Goal: Task Accomplishment & Management: Use online tool/utility

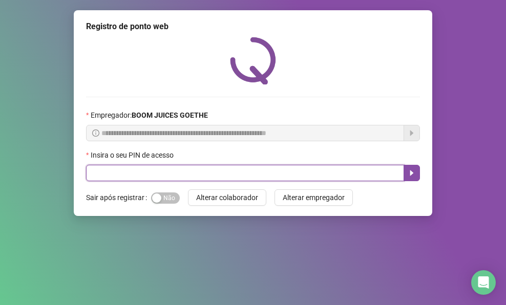
click at [196, 168] on input "text" at bounding box center [245, 173] width 318 height 16
type input "****"
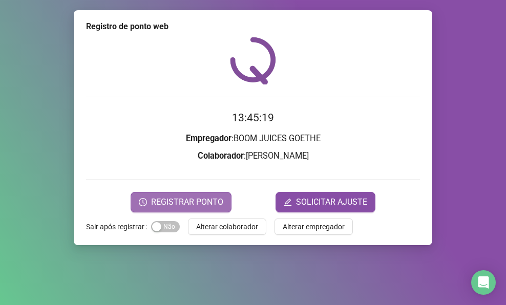
click at [211, 198] on span "REGISTRAR PONTO" at bounding box center [187, 202] width 72 height 12
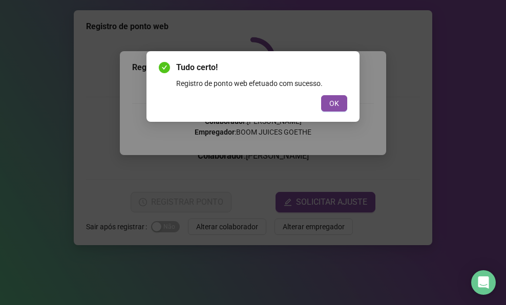
click at [334, 101] on span "OK" at bounding box center [334, 103] width 10 height 11
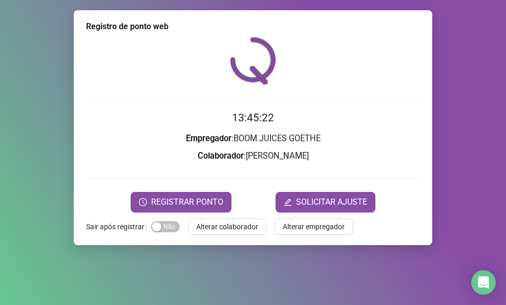
click at [238, 226] on span "Alterar colaborador" at bounding box center [227, 226] width 62 height 11
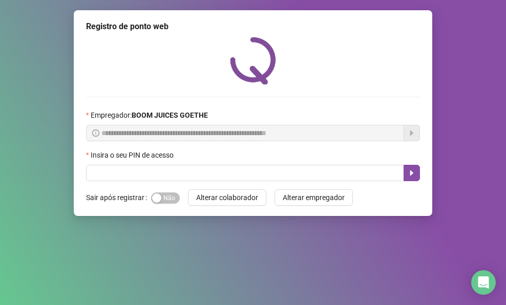
click at [505, 48] on div "**********" at bounding box center [253, 152] width 506 height 305
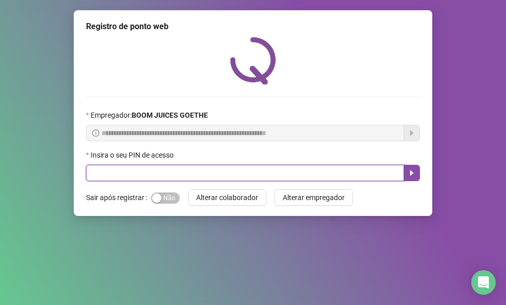
click at [255, 174] on input "text" at bounding box center [245, 173] width 318 height 16
type input "****"
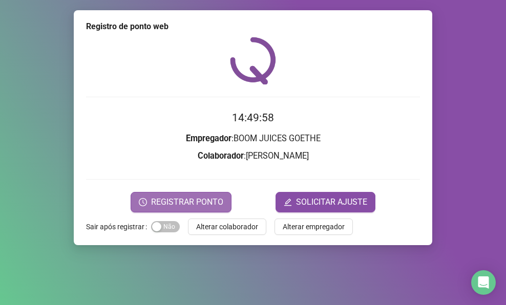
click at [194, 202] on span "REGISTRAR PONTO" at bounding box center [187, 202] width 72 height 12
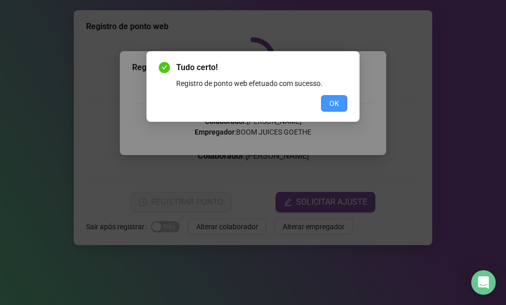
click at [340, 100] on button "OK" at bounding box center [334, 103] width 26 height 16
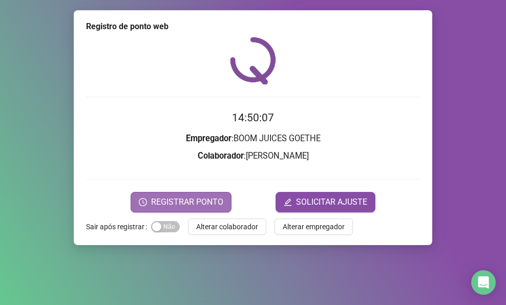
click at [187, 208] on button "REGISTRAR PONTO" at bounding box center [181, 202] width 101 height 20
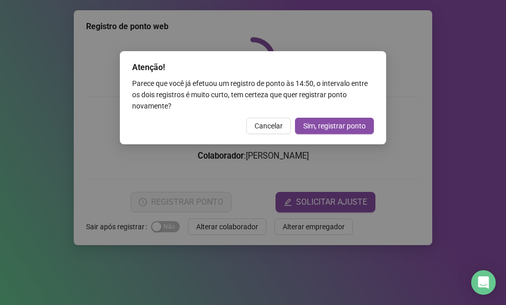
click at [260, 125] on span "Cancelar" at bounding box center [268, 125] width 28 height 11
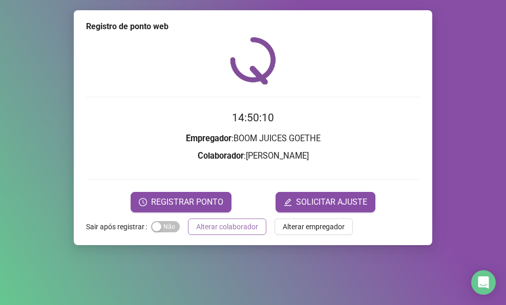
click at [221, 226] on span "Alterar colaborador" at bounding box center [227, 226] width 62 height 11
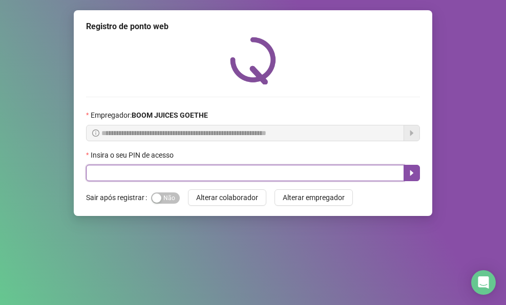
click at [191, 169] on input "text" at bounding box center [245, 173] width 318 height 16
type input "****"
click at [409, 175] on icon "caret-right" at bounding box center [412, 173] width 8 height 8
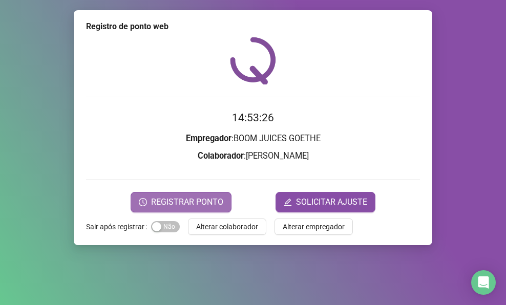
click at [187, 206] on span "REGISTRAR PONTO" at bounding box center [187, 202] width 72 height 12
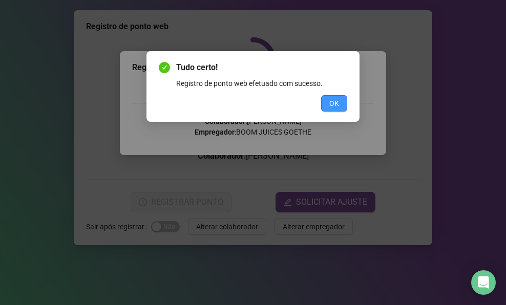
click at [331, 101] on span "OK" at bounding box center [334, 103] width 10 height 11
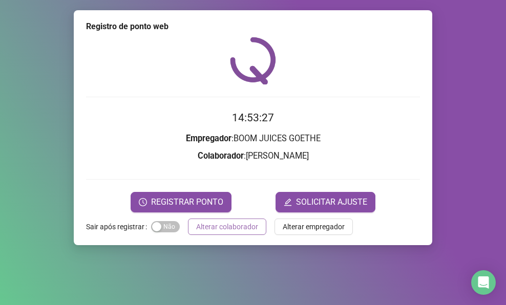
click at [233, 219] on button "Alterar colaborador" at bounding box center [227, 227] width 78 height 16
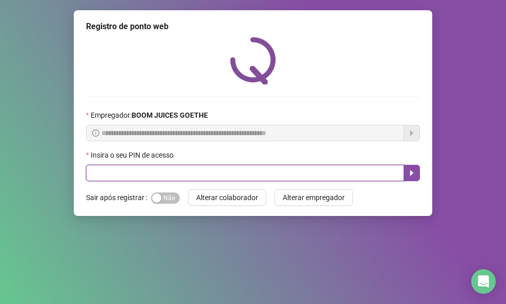
click at [161, 175] on input "text" at bounding box center [245, 173] width 318 height 16
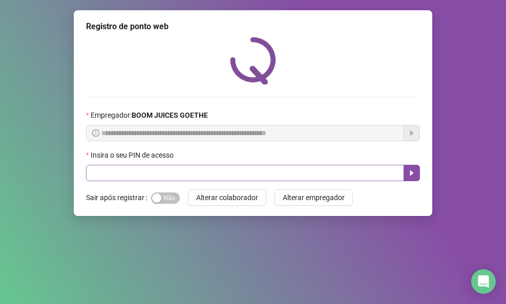
click at [213, 169] on div "Insira o seu PIN de acesso" at bounding box center [253, 165] width 334 height 32
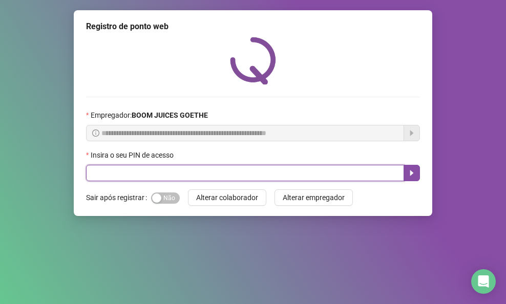
click at [134, 174] on input "text" at bounding box center [245, 173] width 318 height 16
type input "****"
click at [408, 175] on icon "caret-right" at bounding box center [412, 173] width 8 height 8
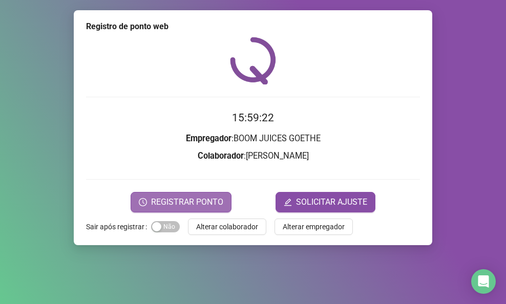
click at [190, 205] on span "REGISTRAR PONTO" at bounding box center [187, 202] width 72 height 12
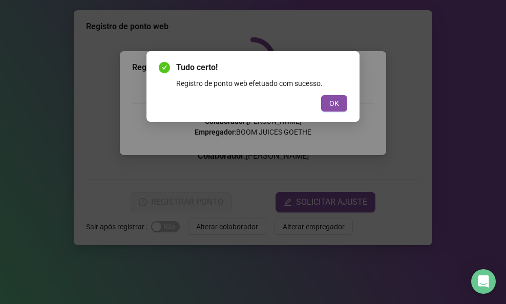
click at [350, 111] on div "Tudo certo! Registro de ponto web efetuado com sucesso. OK" at bounding box center [252, 86] width 213 height 71
click at [343, 111] on button "OK" at bounding box center [334, 103] width 26 height 16
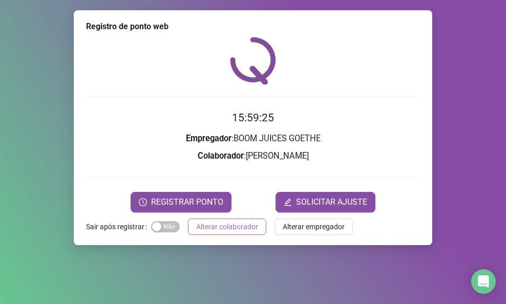
click at [234, 226] on span "Alterar colaborador" at bounding box center [227, 226] width 62 height 11
